Goal: Task Accomplishment & Management: Use online tool/utility

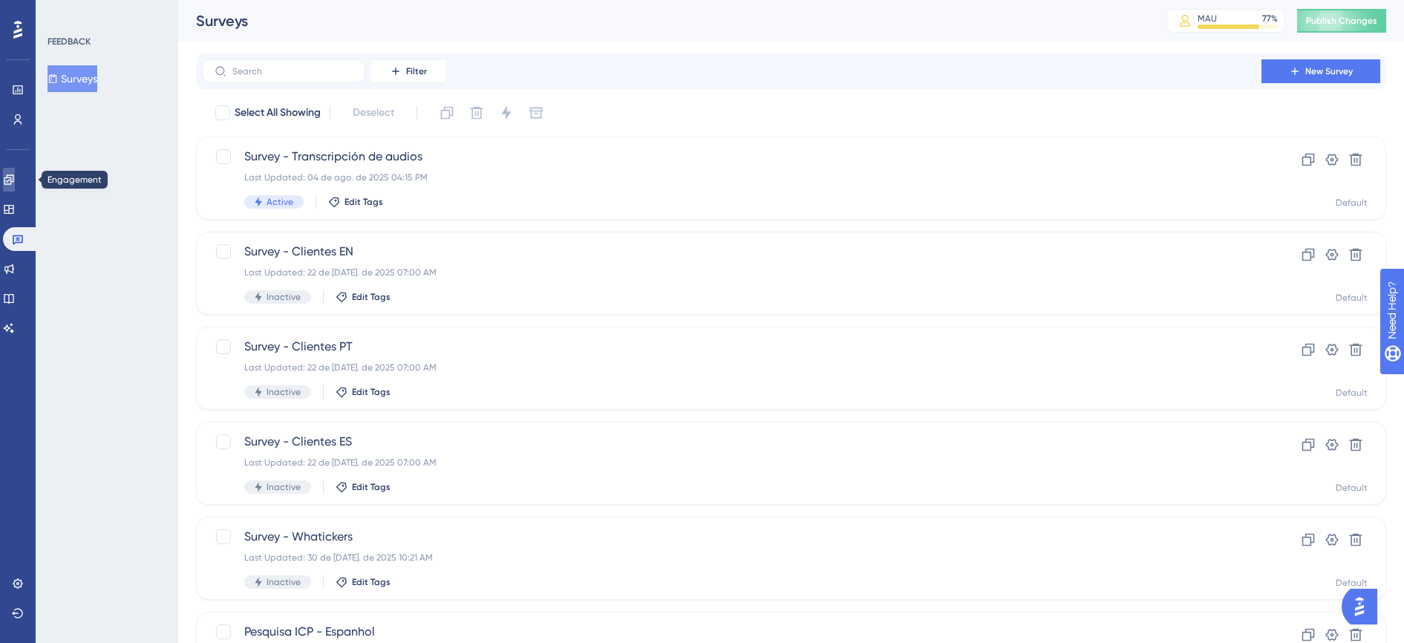
click at [15, 183] on icon at bounding box center [9, 180] width 12 height 12
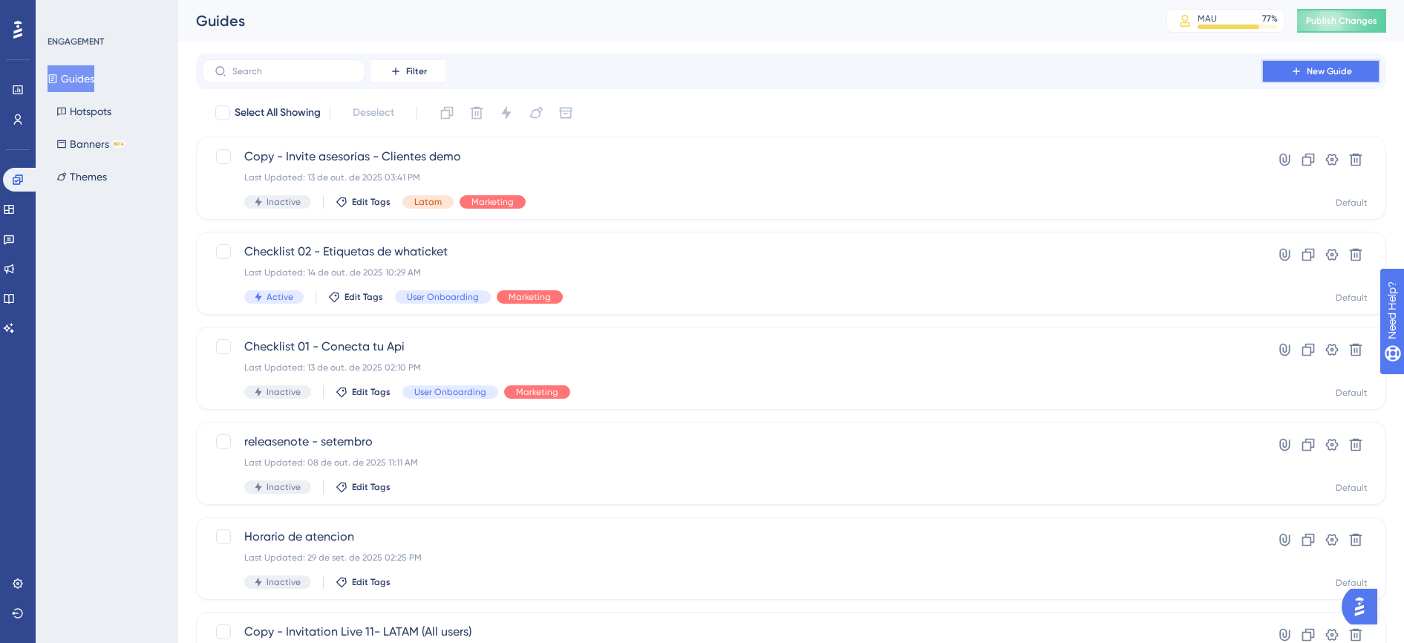
click at [1315, 64] on button "New Guide" at bounding box center [1320, 71] width 119 height 24
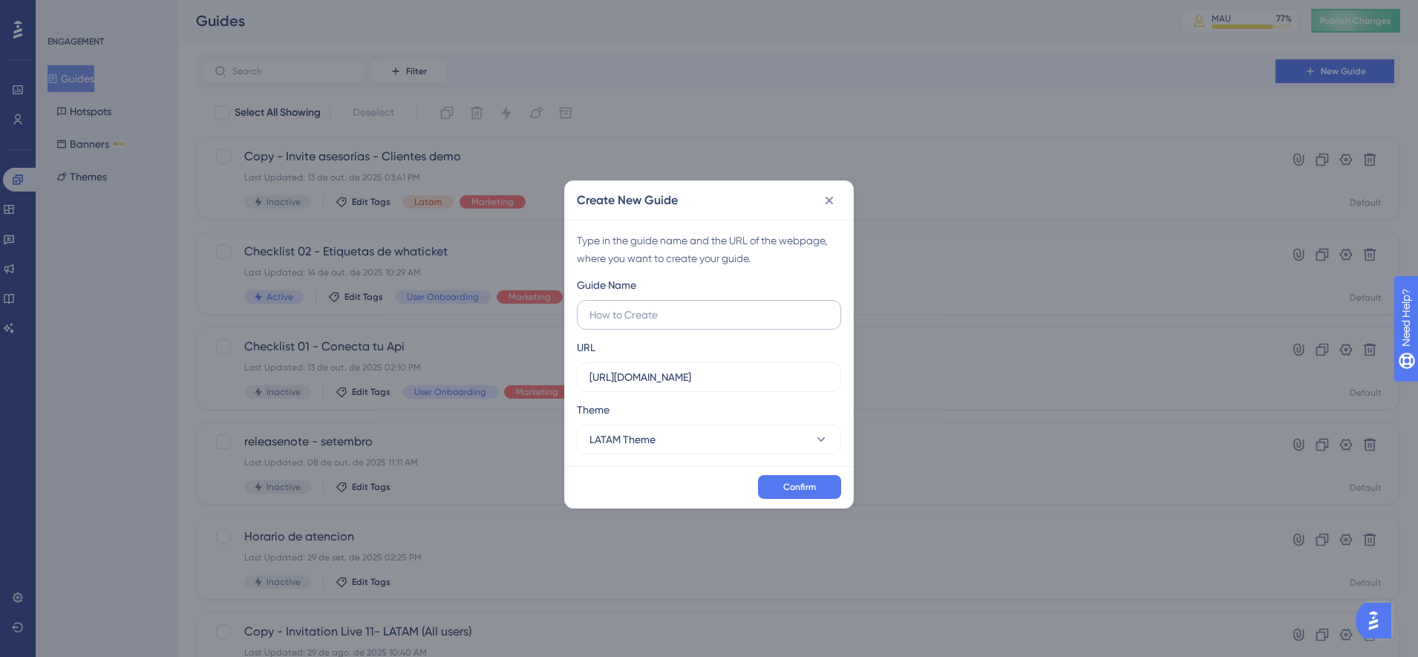
click at [724, 317] on input "text" at bounding box center [708, 315] width 239 height 16
type input "testeIA"
click at [829, 493] on button "Confirm" at bounding box center [799, 487] width 83 height 24
